Goal: Download file/media

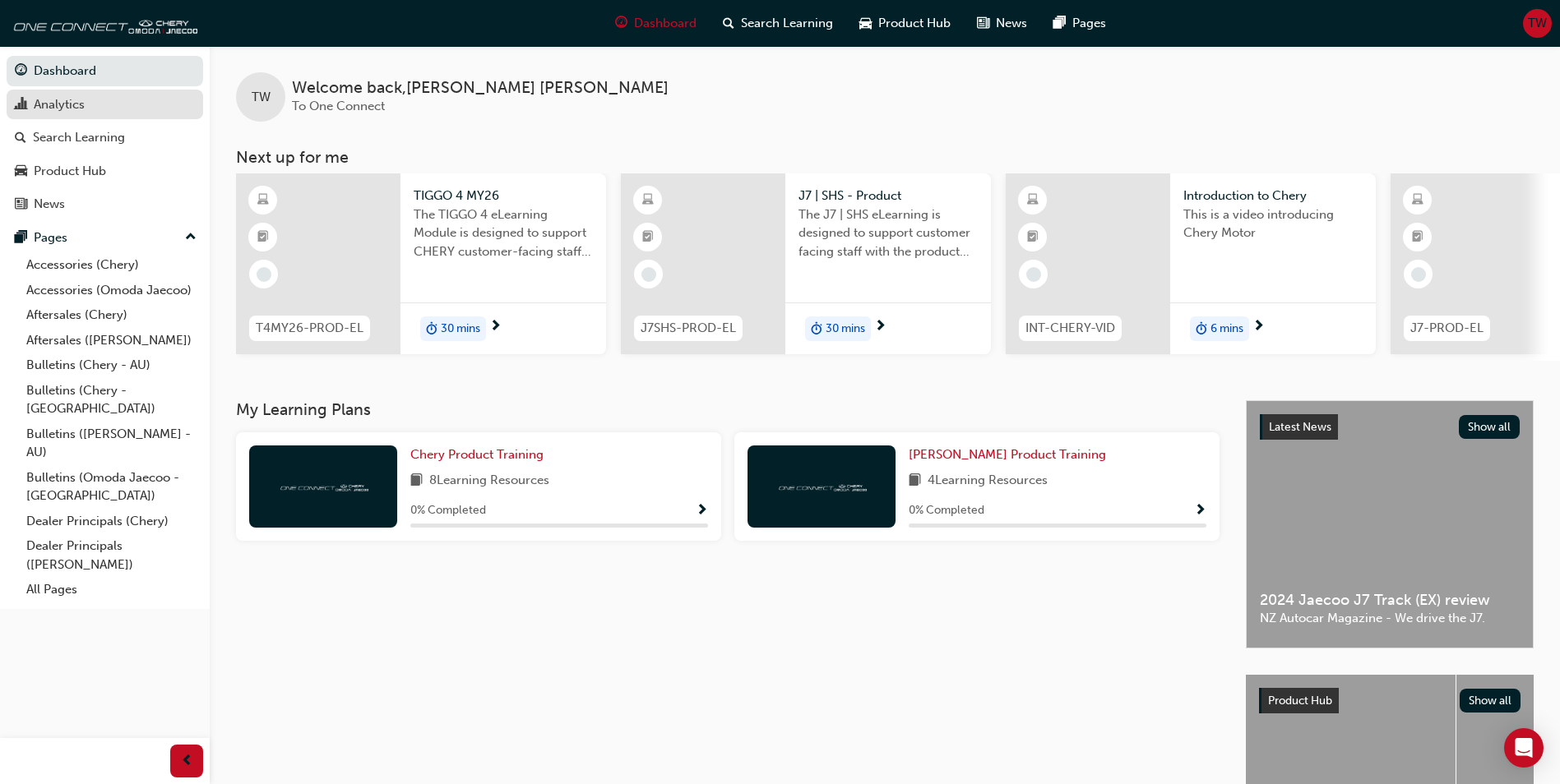
click at [28, 108] on div "Analytics" at bounding box center [104, 105] width 180 height 21
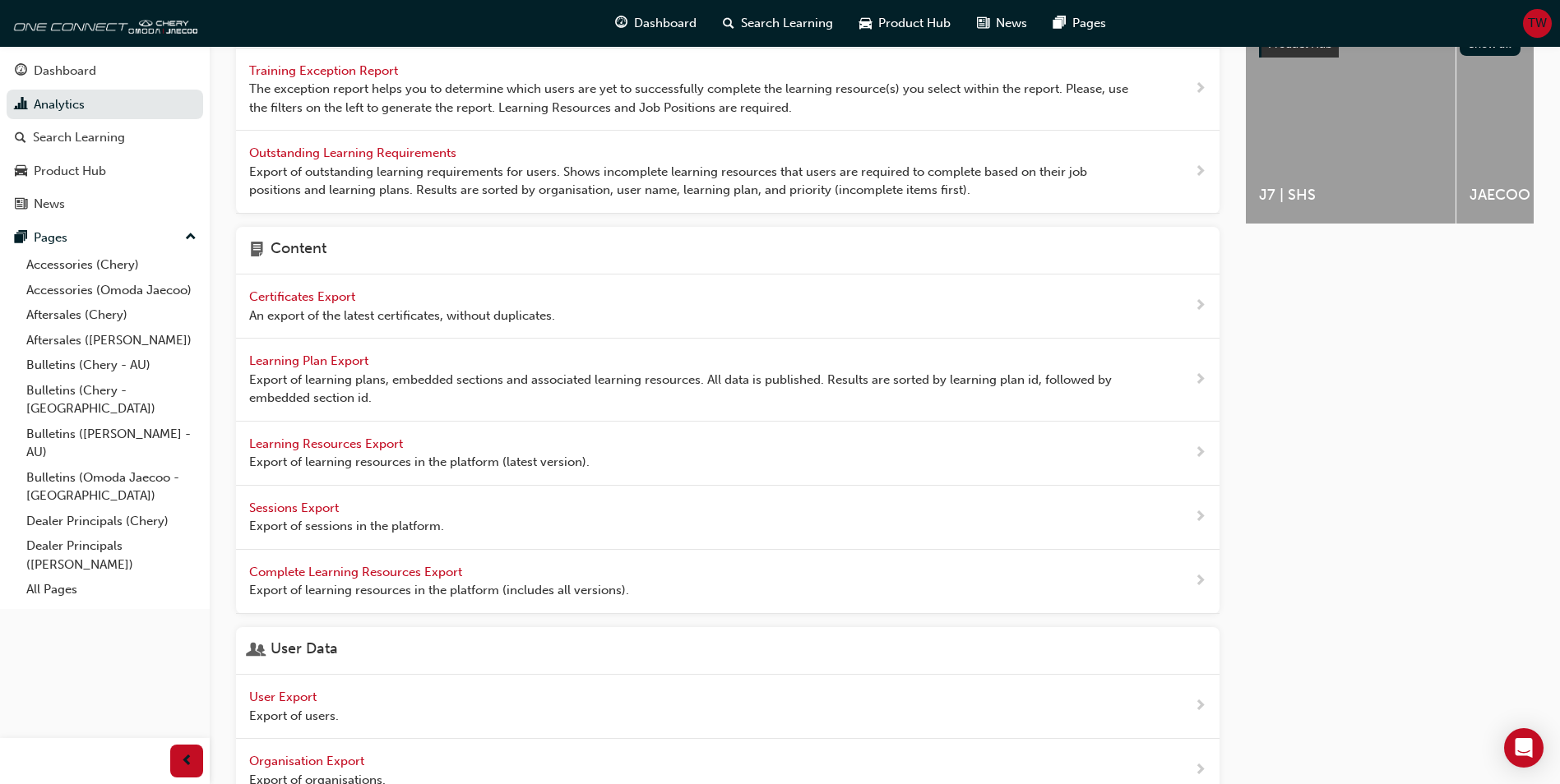
scroll to position [411, 0]
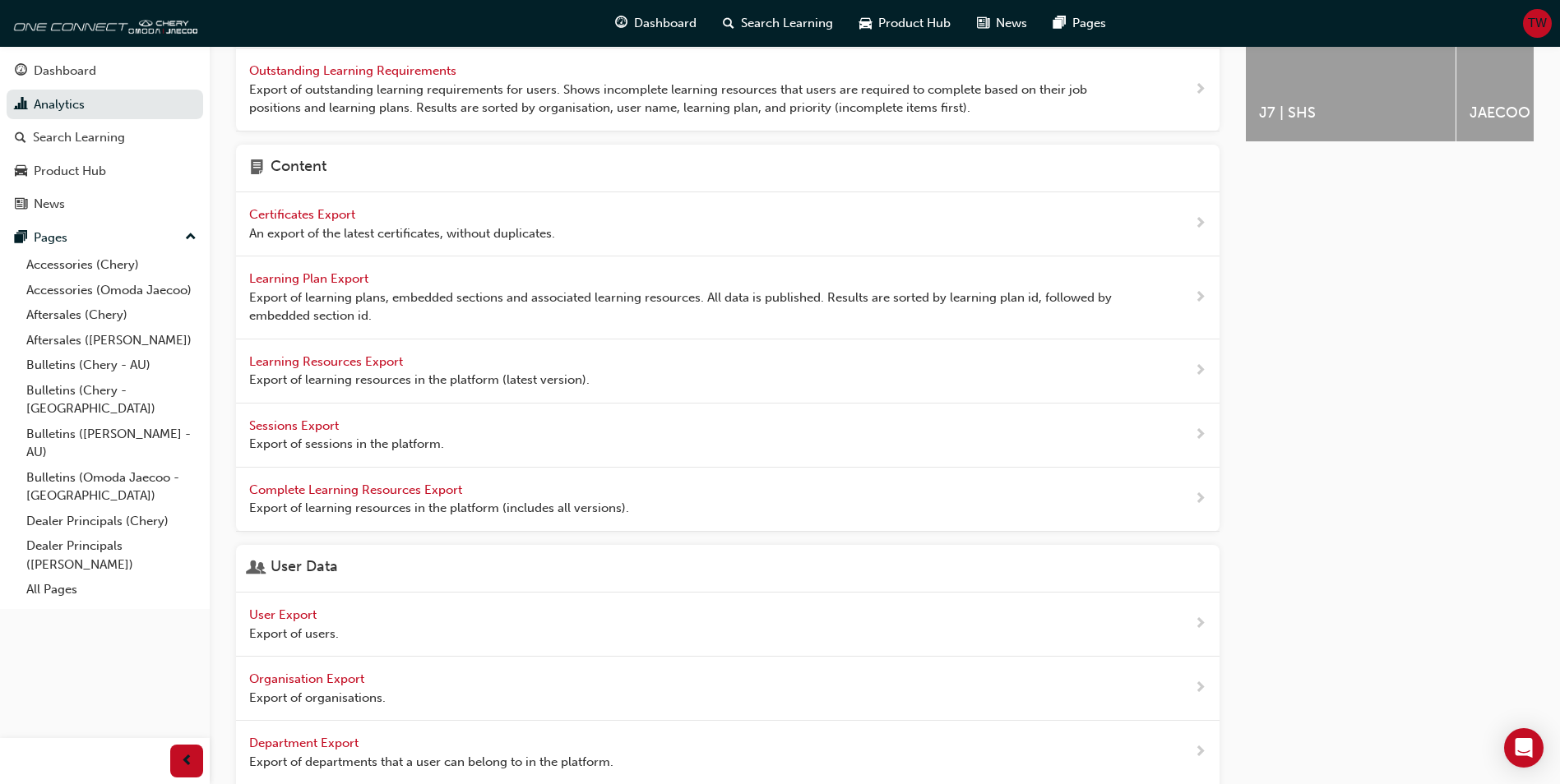
click at [274, 615] on span "User Export" at bounding box center [284, 614] width 71 height 15
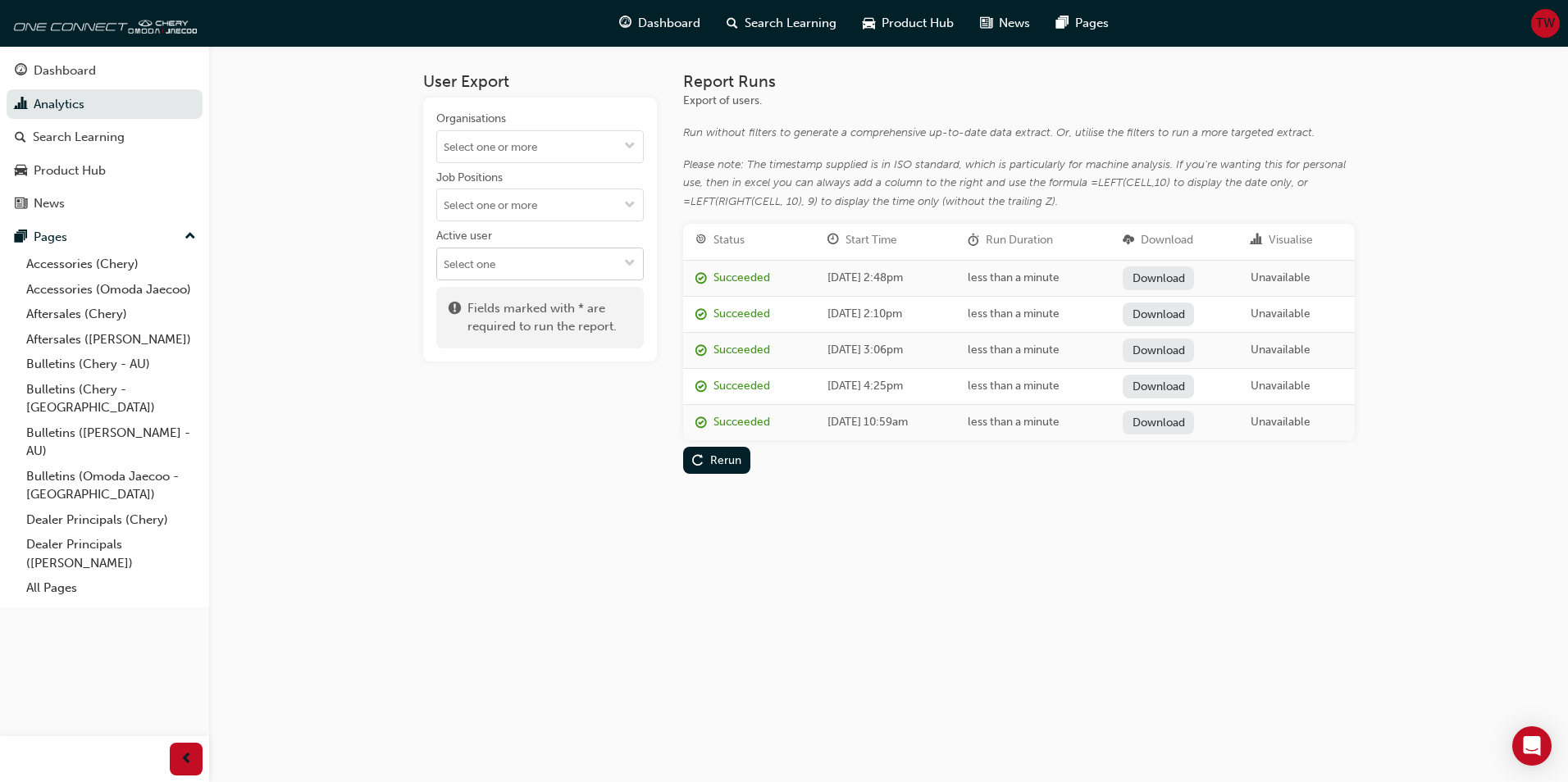
click at [522, 254] on input "Active user" at bounding box center [540, 264] width 206 height 31
type input "c"
drag, startPoint x: 522, startPoint y: 265, endPoint x: 414, endPoint y: 259, distance: 108.2
click at [414, 259] on div "User Export Organisations Job Positions Active user tu Fields marked with * are…" at bounding box center [889, 286] width 984 height 481
paste input "Chey Tauranga"
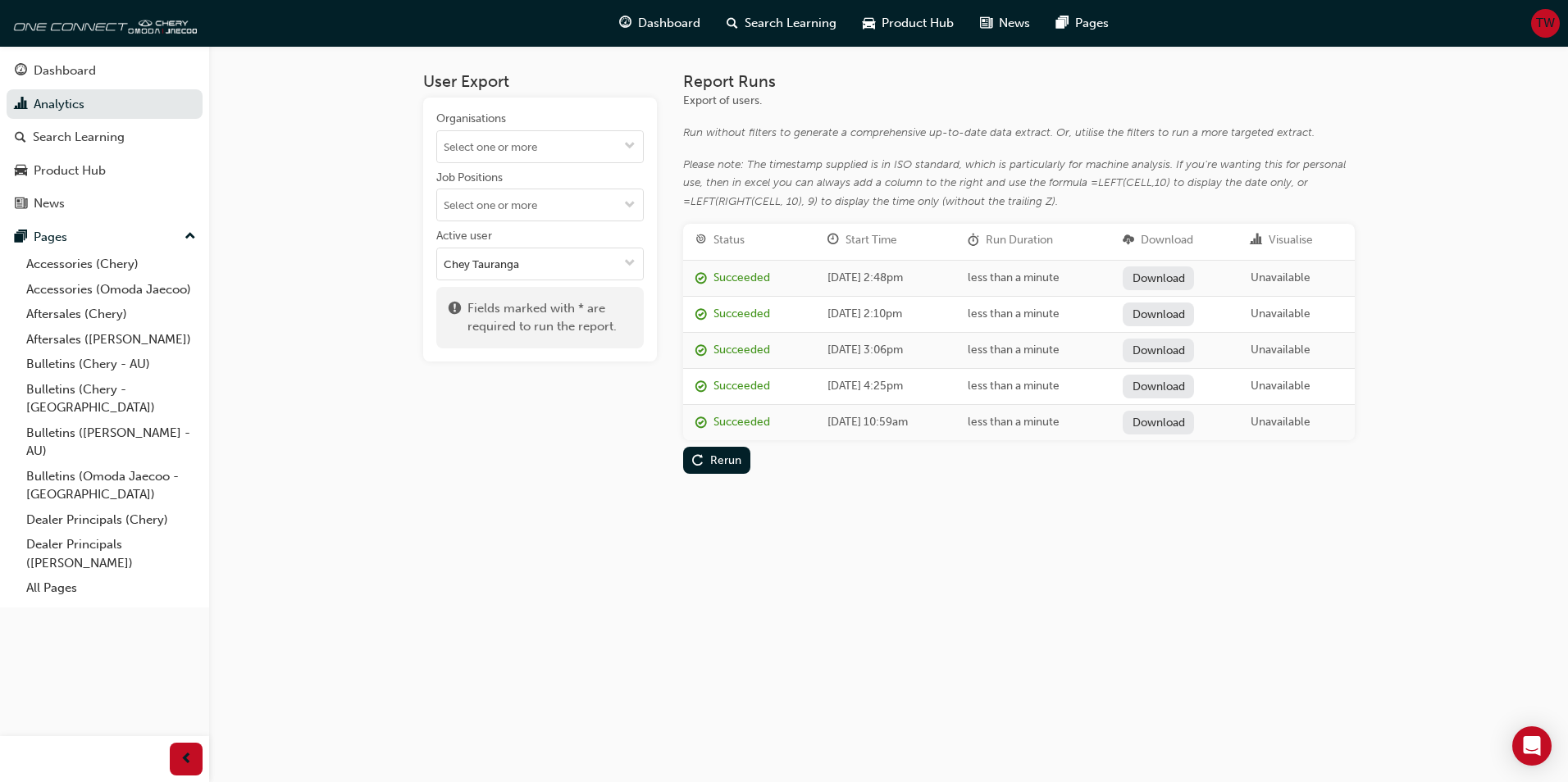
click at [858, 282] on div "[DATE] 2:48pm" at bounding box center [885, 278] width 116 height 19
click at [700, 455] on span "replay-icon" at bounding box center [697, 462] width 11 height 14
click at [1171, 280] on link "Download" at bounding box center [1157, 278] width 71 height 24
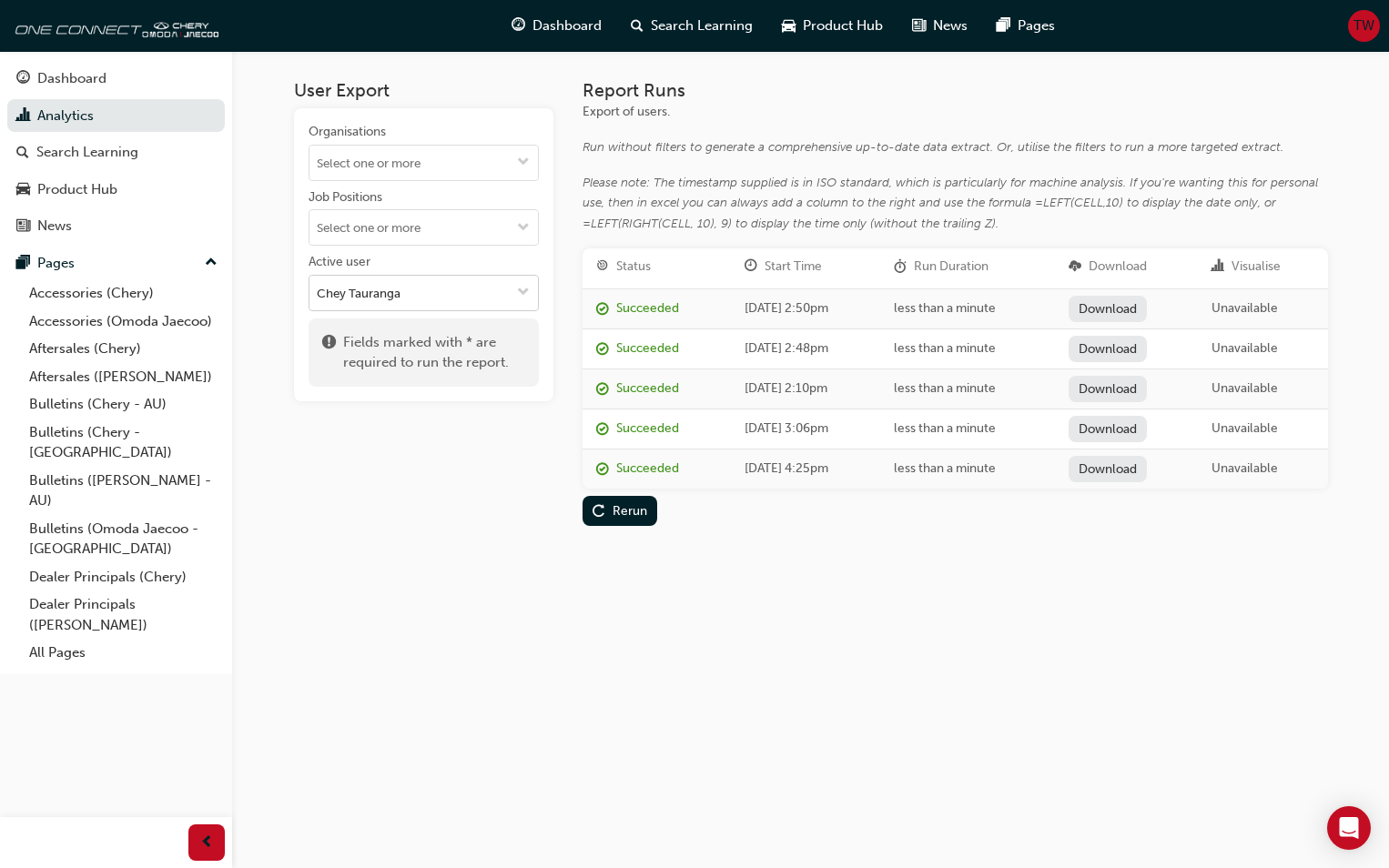
click at [335, 294] on input "Chey Tauranga" at bounding box center [424, 293] width 229 height 34
click at [390, 475] on div "User Export Organisations Job Positions Active user Chery Tauranga No options F…" at bounding box center [424, 303] width 259 height 446
click at [413, 295] on input "Chery Tauranga" at bounding box center [424, 293] width 229 height 34
drag, startPoint x: 409, startPoint y: 296, endPoint x: 269, endPoint y: 293, distance: 140.0
click at [269, 293] on div "User Export Organisations Job Positions Active user Chery Tauranga Fields marke…" at bounding box center [811, 317] width 1092 height 534
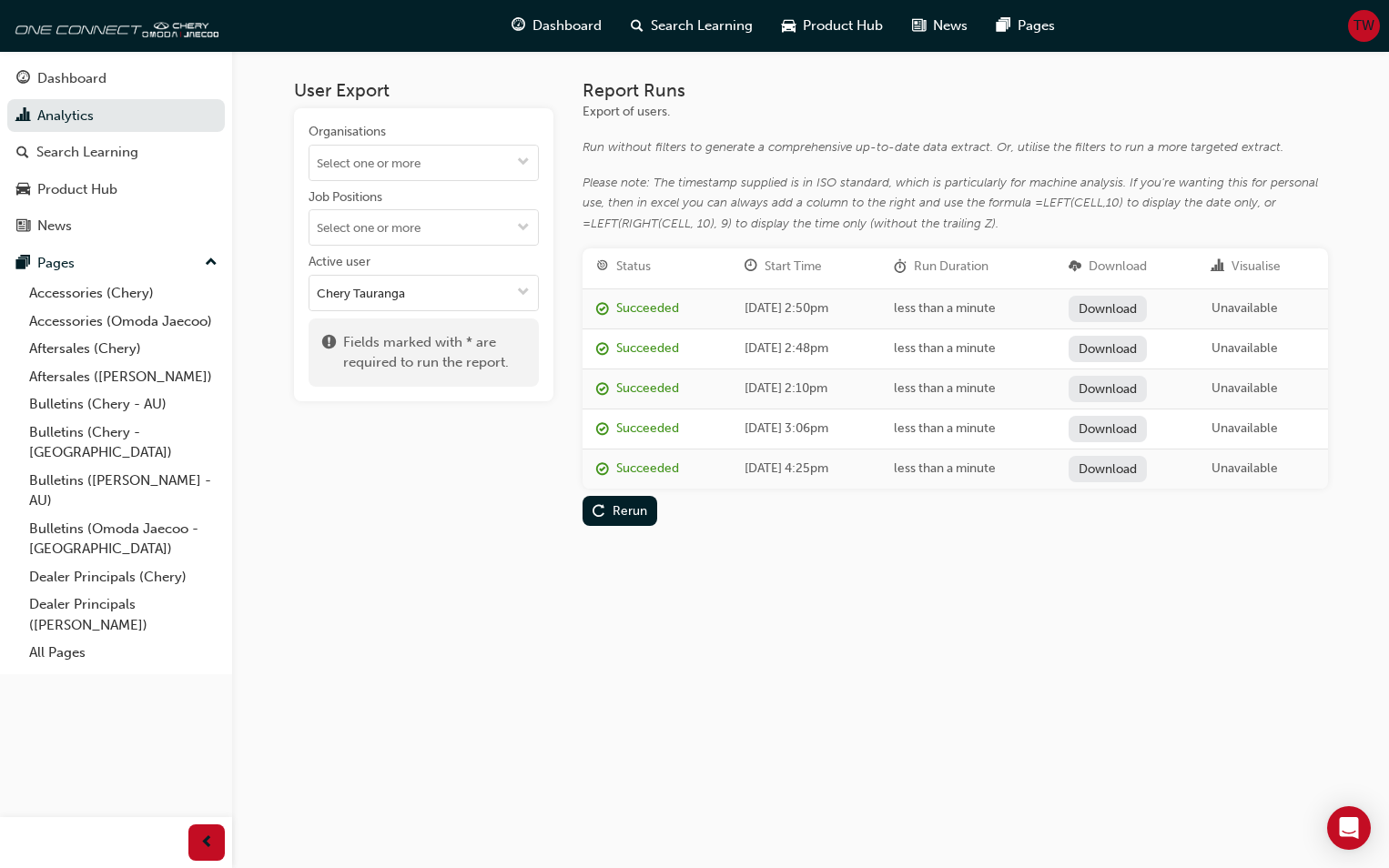
paste input
drag, startPoint x: 351, startPoint y: 295, endPoint x: 247, endPoint y: 290, distance: 104.1
click at [247, 290] on div "User Export Organisations Job Positions Active user Chey Tauranga No options Fi…" at bounding box center [694, 434] width 1389 height 868
drag, startPoint x: 411, startPoint y: 295, endPoint x: 253, endPoint y: 294, distance: 158.0
click at [253, 294] on div "User Export Organisations Job Positions Active user Tauranga No options Fields …" at bounding box center [694, 434] width 1389 height 868
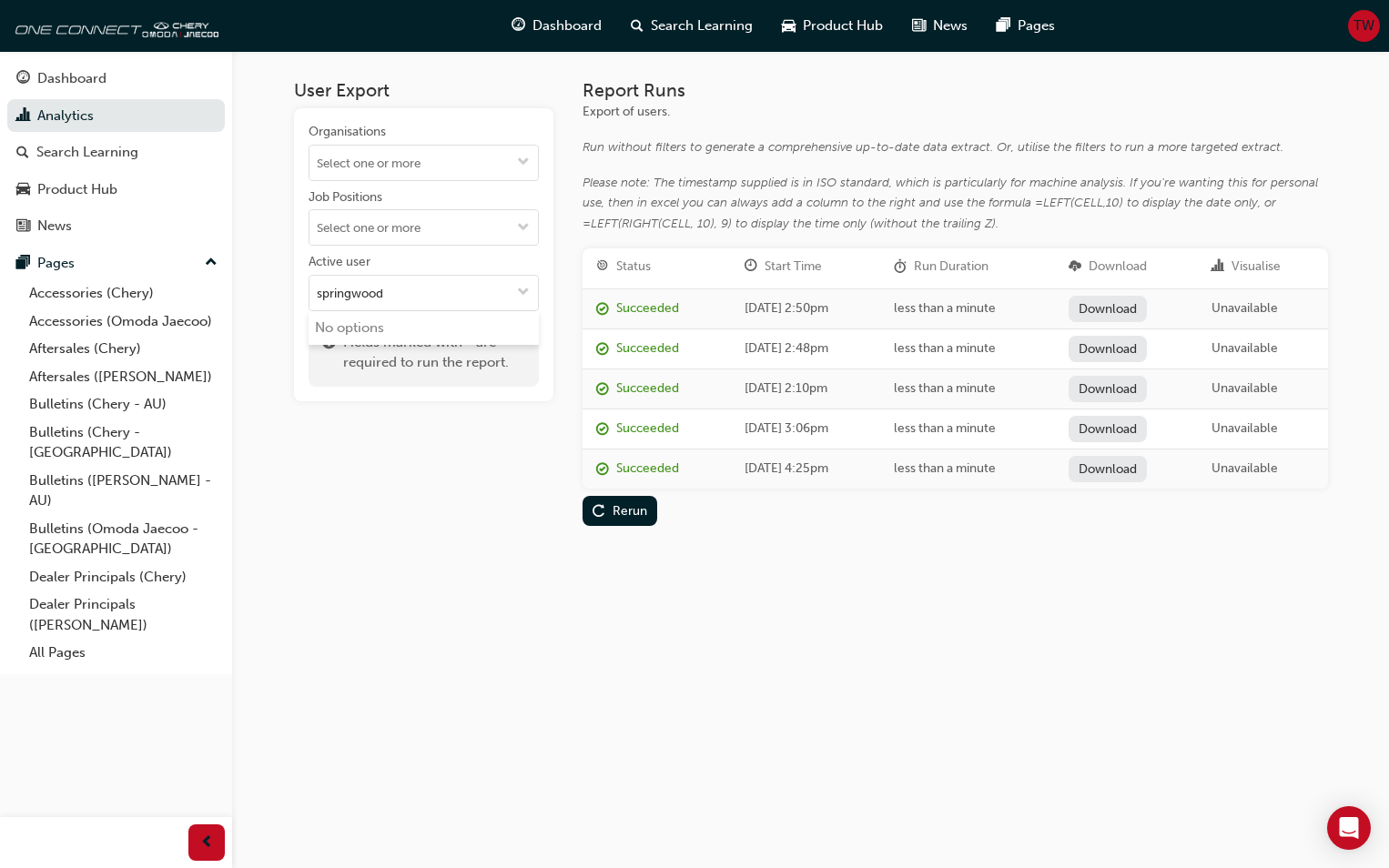
type input "springwood"
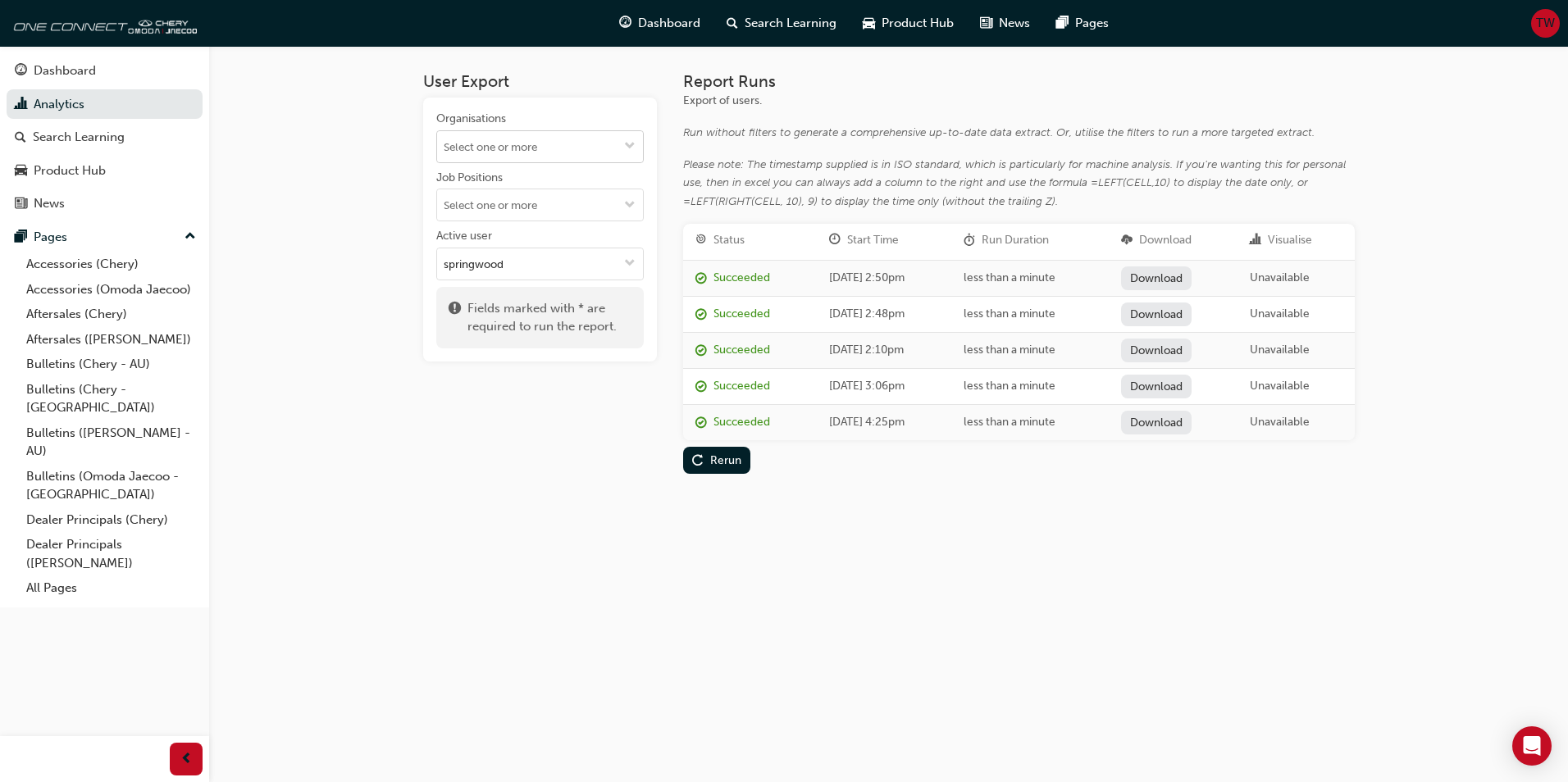
click at [522, 150] on input "Organisations" at bounding box center [540, 147] width 206 height 31
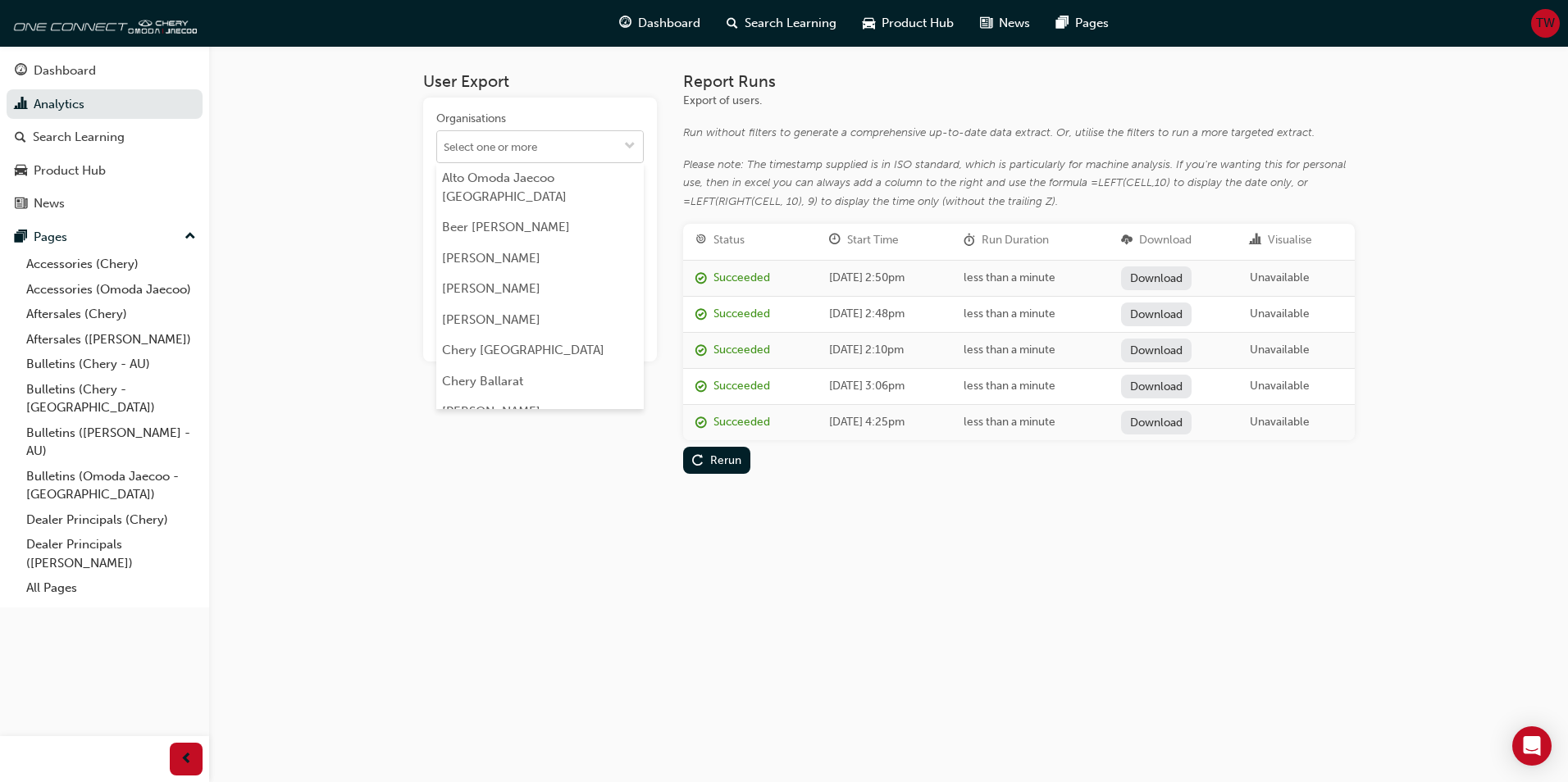
paste input "Chey Tauranga"
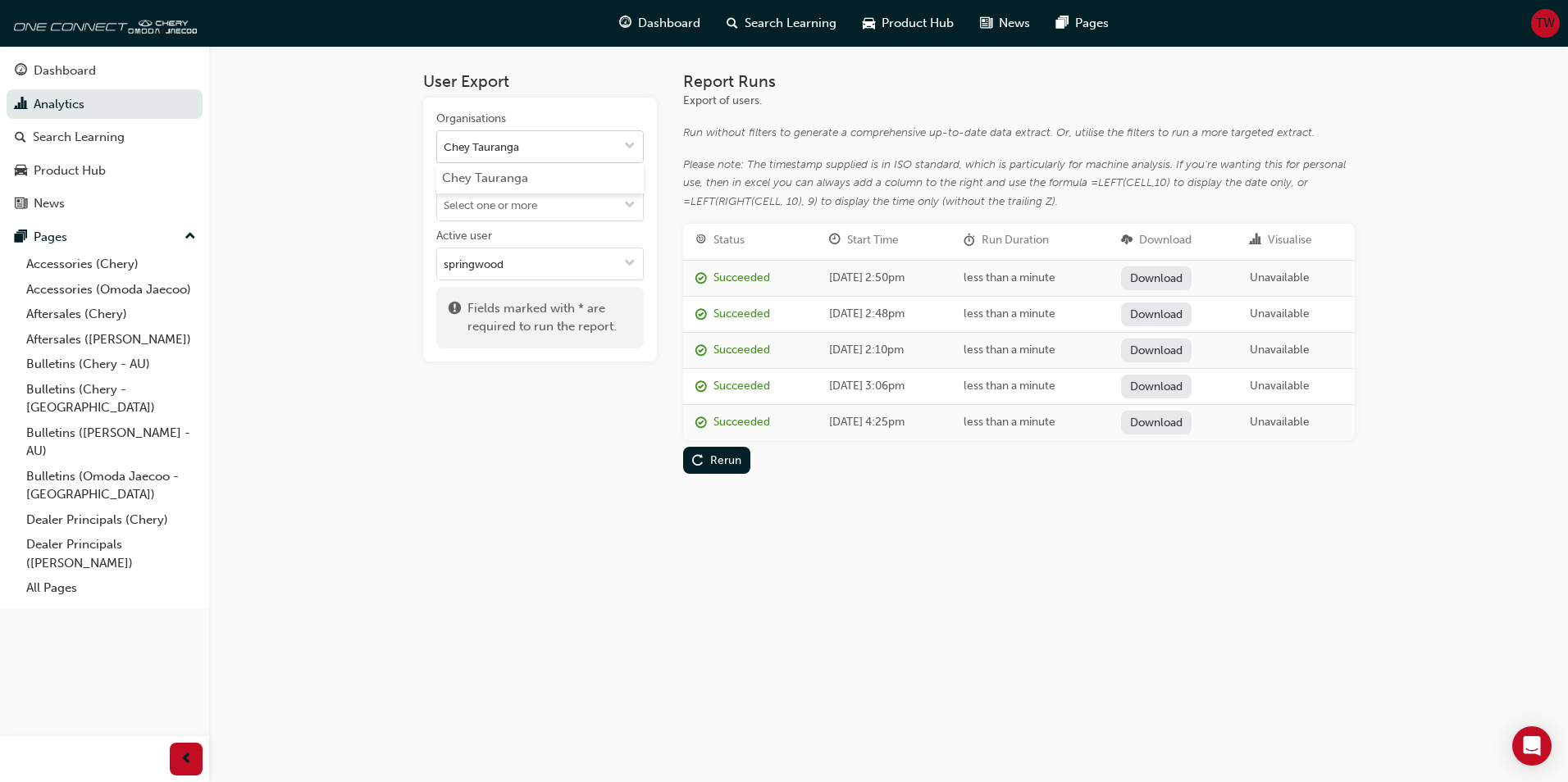
drag, startPoint x: 475, startPoint y: 149, endPoint x: 447, endPoint y: 149, distance: 28.0
click at [447, 149] on input "Chey Tauranga" at bounding box center [540, 147] width 206 height 31
type input "Chey Tauranga"
